Goal: Task Accomplishment & Management: Manage account settings

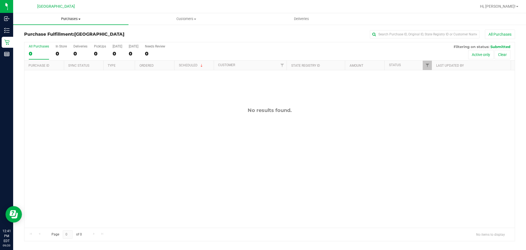
click at [63, 13] on nav "[GEOGRAPHIC_DATA] Hi, [PERSON_NAME]!" at bounding box center [269, 6] width 513 height 13
click at [63, 19] on span "Purchases" at bounding box center [70, 18] width 115 height 5
click at [52, 42] on li "Fulfillment" at bounding box center [70, 39] width 115 height 7
click at [66, 18] on span "Purchases" at bounding box center [70, 18] width 115 height 5
click at [60, 41] on li "Fulfillment" at bounding box center [70, 39] width 115 height 7
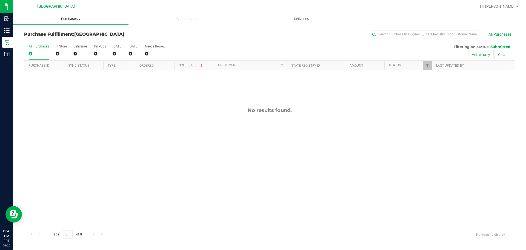
click at [73, 18] on span "Purchases" at bounding box center [70, 18] width 115 height 5
click at [69, 39] on li "Fulfillment" at bounding box center [70, 39] width 115 height 7
click at [68, 15] on uib-tab-heading "Purchases Summary of purchases Fulfillment All purchases" at bounding box center [70, 19] width 115 height 12
click at [60, 39] on li "Fulfillment" at bounding box center [70, 39] width 115 height 7
click at [66, 21] on span "Purchases" at bounding box center [70, 18] width 115 height 5
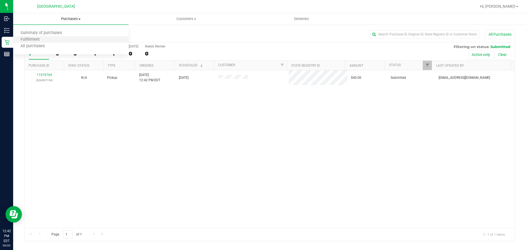
click at [66, 41] on li "Fulfillment" at bounding box center [70, 39] width 115 height 7
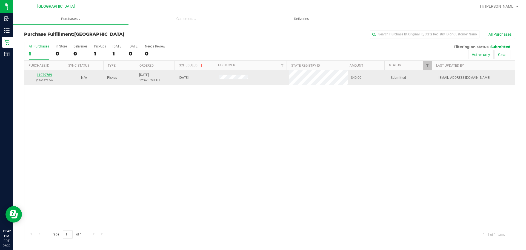
click at [44, 73] on div "11979769 (326097154)" at bounding box center [44, 77] width 33 height 10
click at [44, 73] on link "11979769" at bounding box center [44, 75] width 15 height 4
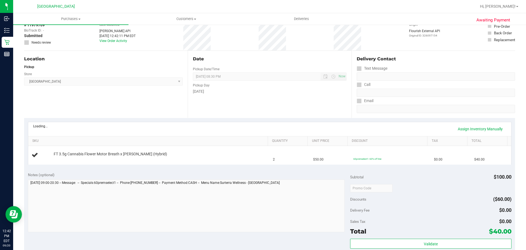
scroll to position [110, 0]
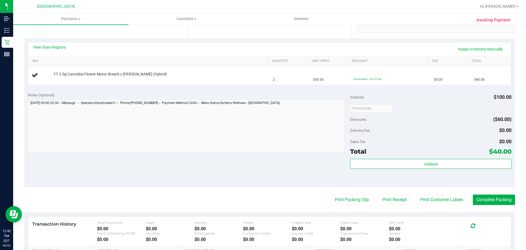
click at [336, 193] on purchase-details "Back Edit Purchase Cancel Purchase View Profile # 11979769 BioTrack ID: - Submi…" at bounding box center [269, 117] width 491 height 395
click at [336, 198] on button "Print Packing Slip" at bounding box center [351, 199] width 41 height 10
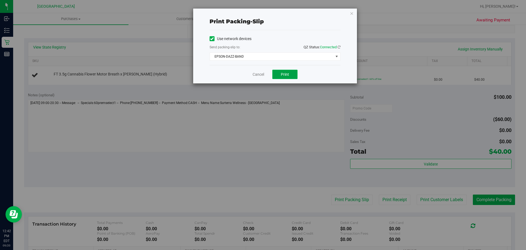
click at [292, 76] on button "Print" at bounding box center [285, 74] width 25 height 9
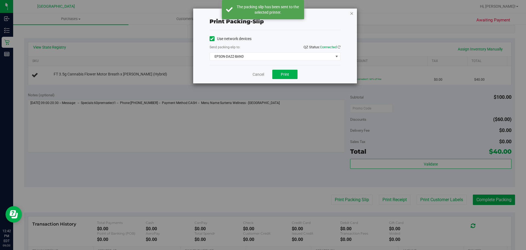
click at [353, 14] on icon "button" at bounding box center [352, 13] width 4 height 7
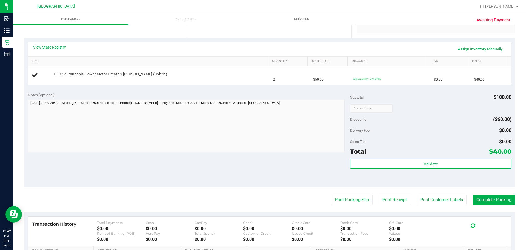
scroll to position [93, 0]
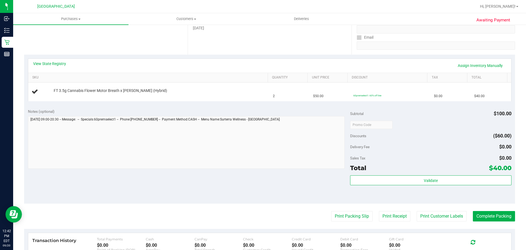
click at [331, 211] on button "Print Packing Slip" at bounding box center [351, 216] width 41 height 10
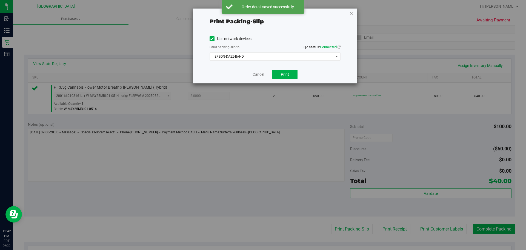
click at [353, 15] on icon "button" at bounding box center [352, 13] width 4 height 7
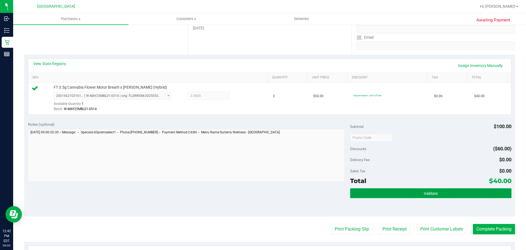
click at [392, 191] on button "Validate" at bounding box center [430, 193] width 161 height 10
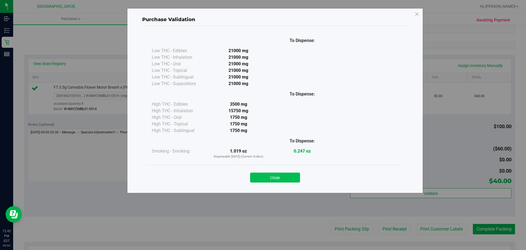
click at [260, 178] on button "Close" at bounding box center [275, 177] width 50 height 10
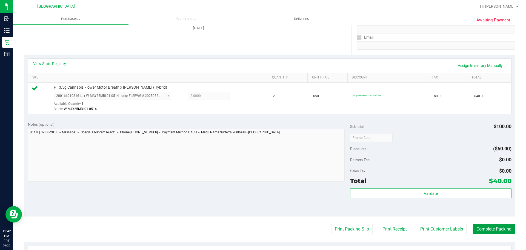
click at [476, 228] on button "Complete Packing" at bounding box center [494, 229] width 42 height 10
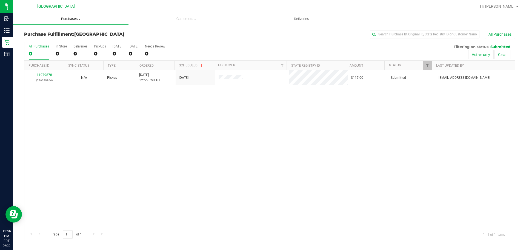
click at [67, 21] on uib-tab-heading "Purchases Summary of purchases Fulfillment All purchases" at bounding box center [70, 19] width 115 height 12
click at [63, 41] on li "Fulfillment" at bounding box center [70, 39] width 115 height 7
click at [66, 21] on span "Purchases" at bounding box center [70, 18] width 115 height 5
click at [59, 40] on li "Fulfillment" at bounding box center [70, 39] width 115 height 7
click at [69, 17] on span "Purchases" at bounding box center [70, 18] width 115 height 5
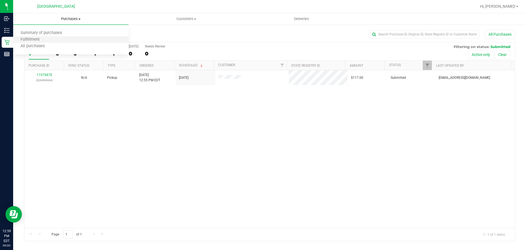
click at [59, 38] on li "Fulfillment" at bounding box center [70, 39] width 115 height 7
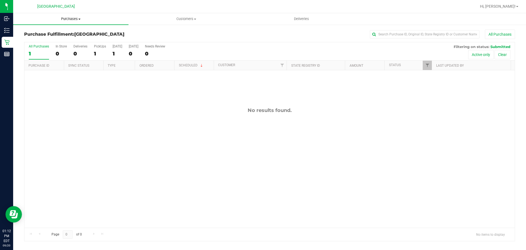
click at [74, 21] on span "Purchases" at bounding box center [70, 18] width 115 height 5
click at [60, 41] on li "Fulfillment" at bounding box center [70, 39] width 115 height 7
click at [69, 18] on span "Purchases" at bounding box center [70, 18] width 115 height 5
click at [65, 40] on li "Fulfillment" at bounding box center [70, 39] width 115 height 7
click at [74, 20] on span "Purchases" at bounding box center [70, 18] width 115 height 5
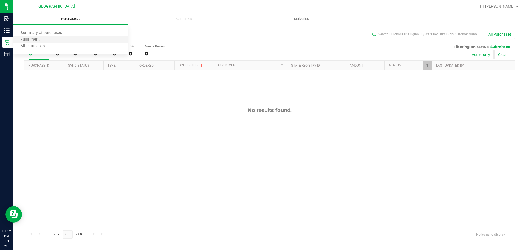
click at [62, 39] on li "Fulfillment" at bounding box center [70, 39] width 115 height 7
drag, startPoint x: 69, startPoint y: 19, endPoint x: 64, endPoint y: 28, distance: 10.4
click at [69, 19] on span "Purchases" at bounding box center [70, 18] width 115 height 5
click at [59, 40] on li "Fulfillment" at bounding box center [70, 39] width 115 height 7
click at [76, 15] on uib-tab-heading "Purchases Summary of purchases Fulfillment All purchases" at bounding box center [70, 19] width 115 height 12
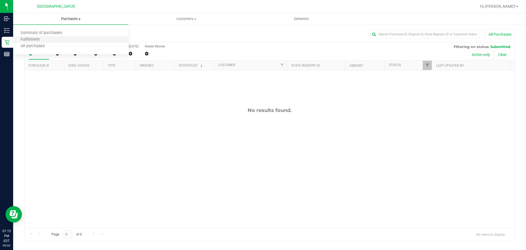
click at [65, 37] on li "Fulfillment" at bounding box center [70, 39] width 115 height 7
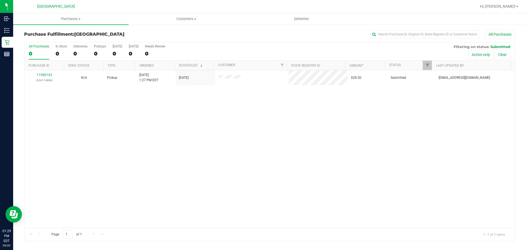
click at [189, 177] on div "11980143 (326114886) N/A Pickup [DATE] 1:27 PM EDT 9/20/2025 $28.50 Submitted […" at bounding box center [269, 148] width 491 height 157
click at [80, 125] on div "11980143 (326114886) N/A Pickup [DATE] 1:27 PM EDT 9/20/2025 $28.50 Submitted […" at bounding box center [269, 148] width 491 height 157
drag, startPoint x: 242, startPoint y: 141, endPoint x: 243, endPoint y: 144, distance: 3.7
click at [243, 143] on div "11980143 (326114886) N/A Pickup [DATE] 1:27 PM EDT 9/20/2025 $28.50 Submitted […" at bounding box center [269, 148] width 491 height 157
click at [314, 129] on div "11980143 (326114886) N/A Pickup [DATE] 1:27 PM EDT 9/20/2025 $28.50 Submitted […" at bounding box center [269, 148] width 491 height 157
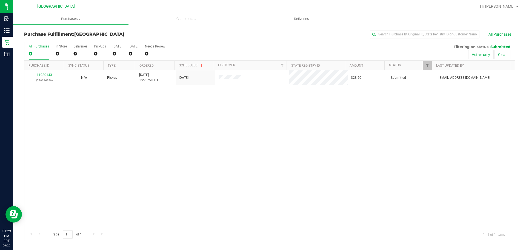
click at [264, 144] on div "11980143 (326114886) N/A Pickup [DATE] 1:27 PM EDT 9/20/2025 $28.50 Submitted […" at bounding box center [269, 148] width 491 height 157
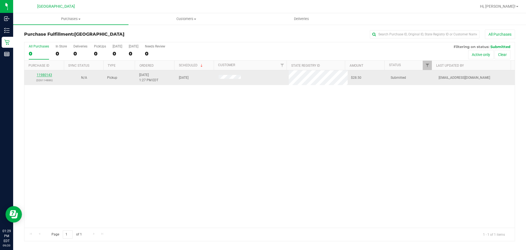
click at [43, 76] on link "11980143" at bounding box center [44, 75] width 15 height 4
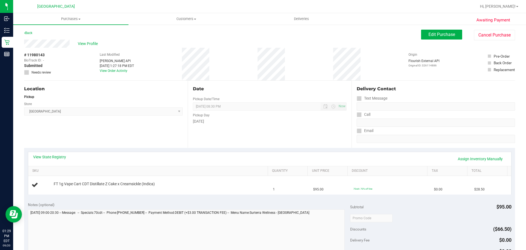
click at [203, 142] on div "Date Pickup Date/Time [DATE] Now [DATE] 08:30 PM Now Pickup Day [DATE]" at bounding box center [270, 114] width 164 height 67
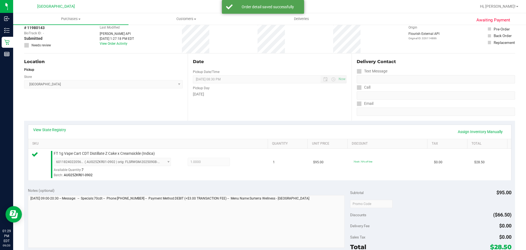
scroll to position [192, 0]
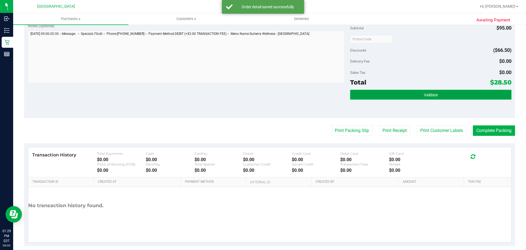
click at [375, 98] on button "Validate" at bounding box center [430, 95] width 161 height 10
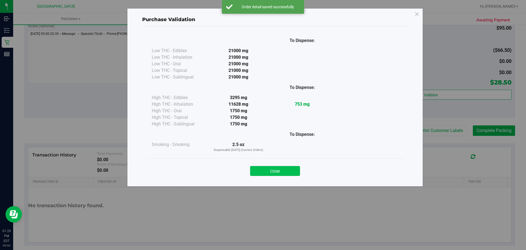
click at [280, 167] on button "Close" at bounding box center [275, 171] width 50 height 10
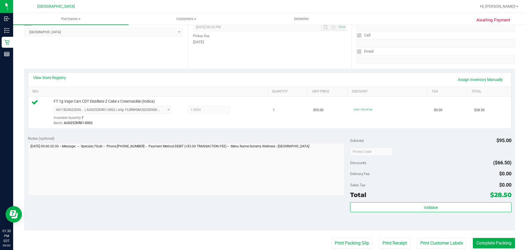
scroll to position [137, 0]
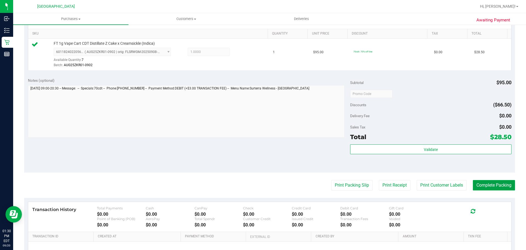
click at [497, 186] on button "Complete Packing" at bounding box center [494, 185] width 42 height 10
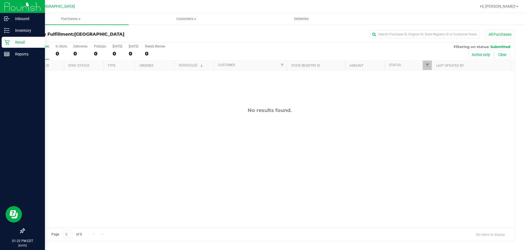
click at [21, 43] on p "Retail" at bounding box center [26, 42] width 33 height 7
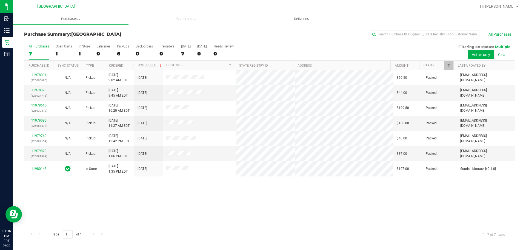
click at [437, 187] on div "11978031 (326006686) N/A Pickup [DATE] 9:02 AM EDT 9/20/2025 $50.50 Packed [EMA…" at bounding box center [269, 148] width 491 height 157
click at [296, 231] on div "Page 1 of 1 1 - 7 of 7 items" at bounding box center [269, 234] width 491 height 13
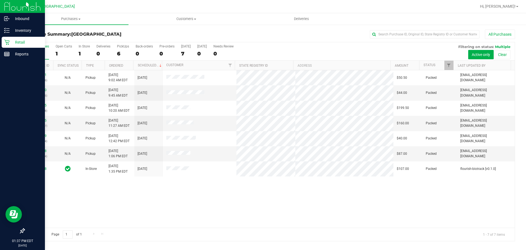
click at [13, 44] on p "Retail" at bounding box center [26, 42] width 33 height 7
click at [1, 57] on link "Reports" at bounding box center [22, 55] width 45 height 12
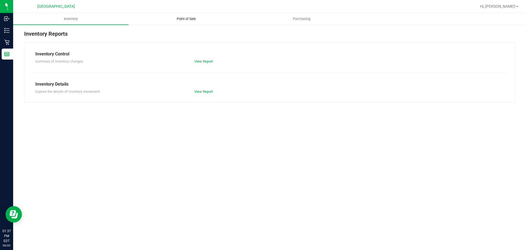
click at [188, 18] on span "Point of Sale" at bounding box center [186, 18] width 34 height 5
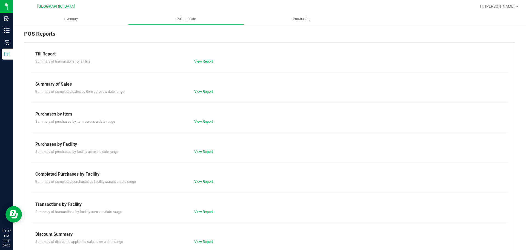
click at [199, 181] on link "View Report" at bounding box center [203, 181] width 19 height 4
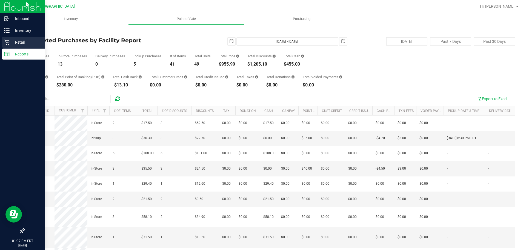
click at [0, 40] on link "Retail" at bounding box center [22, 43] width 45 height 12
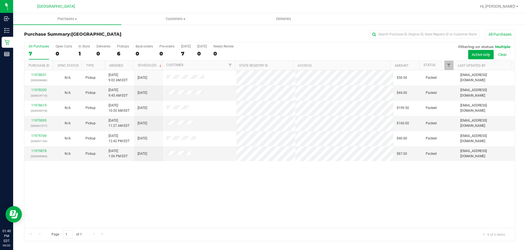
drag, startPoint x: 400, startPoint y: 195, endPoint x: 389, endPoint y: 188, distance: 12.6
click at [400, 195] on div "11978031 (326006686) N/A Pickup [DATE] 9:02 AM EDT 9/20/2025 $50.50 Packed [EMA…" at bounding box center [269, 148] width 491 height 157
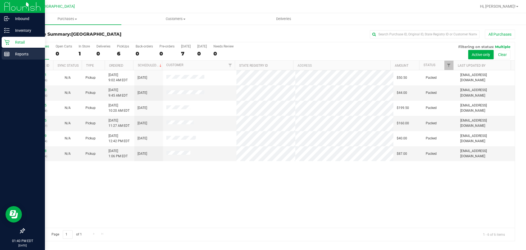
click at [1, 56] on link "Reports" at bounding box center [22, 55] width 45 height 12
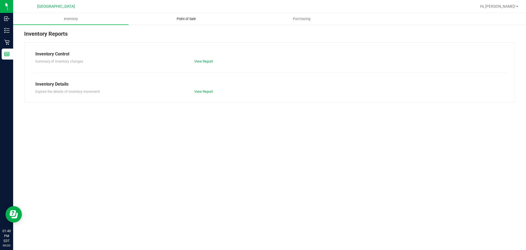
click at [189, 16] on uib-tab-heading "Point of Sale" at bounding box center [186, 18] width 115 height 11
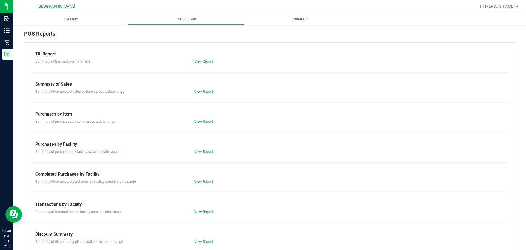
click at [208, 181] on link "View Report" at bounding box center [203, 181] width 19 height 4
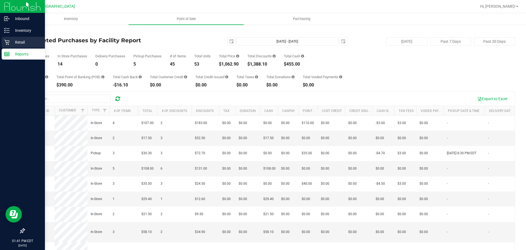
click at [10, 46] on div "Retail" at bounding box center [23, 42] width 43 height 11
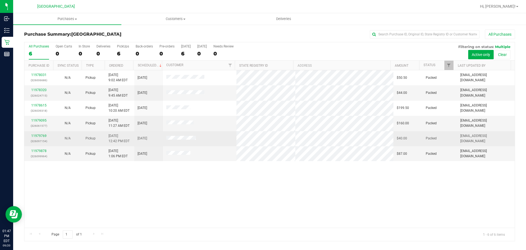
drag, startPoint x: 146, startPoint y: 221, endPoint x: 40, endPoint y: 138, distance: 133.8
click at [146, 221] on div "11978031 (326006686) N/A Pickup [DATE] 9:02 AM EDT 9/20/2025 $50.50 Packed [EMA…" at bounding box center [269, 148] width 491 height 157
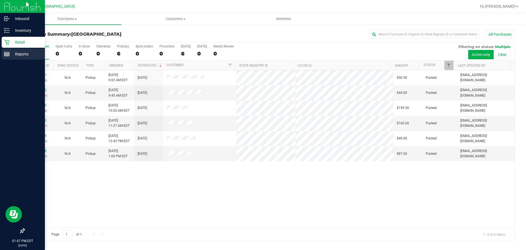
click at [15, 56] on p "Reports" at bounding box center [26, 54] width 33 height 7
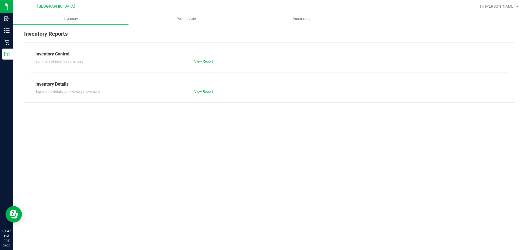
click at [131, 154] on div "Inventory Point of Sale Purchasing Inventory Reports Inventory Control Summary …" at bounding box center [269, 131] width 513 height 237
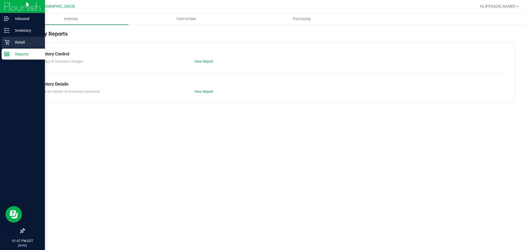
click at [10, 43] on p "Retail" at bounding box center [26, 42] width 33 height 7
